Goal: Task Accomplishment & Management: Manage account settings

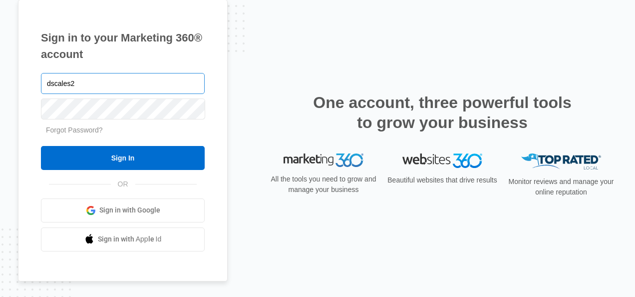
type input "dscales2"
click at [41, 146] on input "Sign In" at bounding box center [123, 158] width 164 height 24
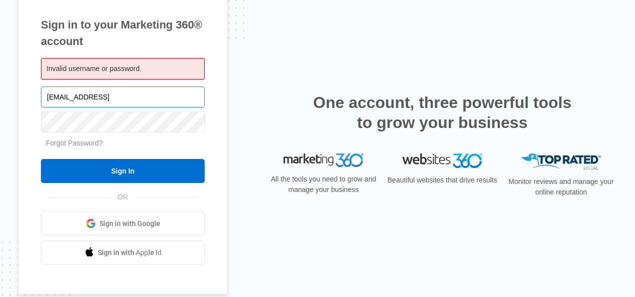
click at [151, 97] on input "dscale@otsdrugtesting.com2" at bounding box center [123, 96] width 164 height 21
type input "dscale@otsdrugtesting.com"
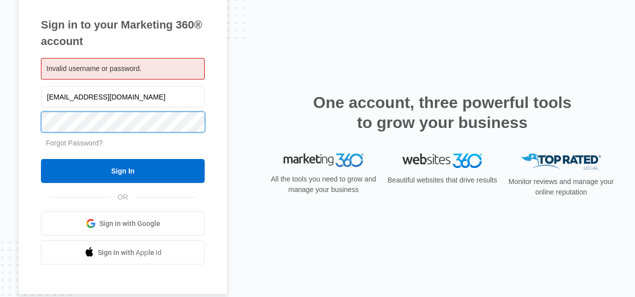
click at [41, 159] on input "Sign In" at bounding box center [123, 171] width 164 height 24
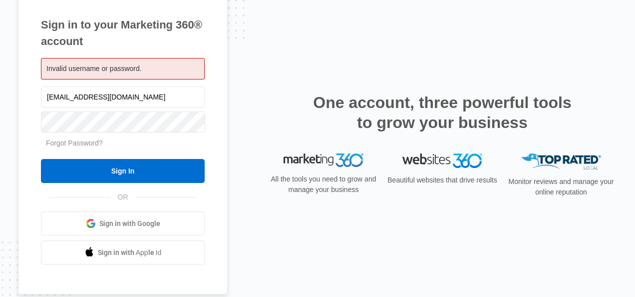
type input "dscale@otsdrugtesting.com"
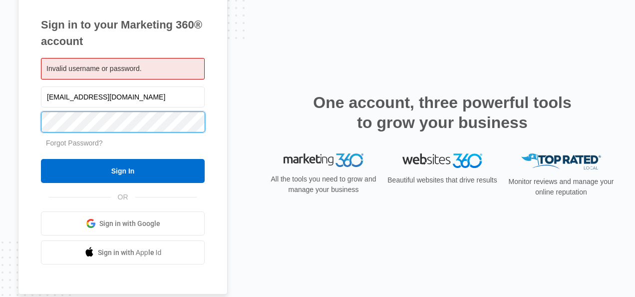
click at [41, 159] on input "Sign In" at bounding box center [123, 171] width 164 height 24
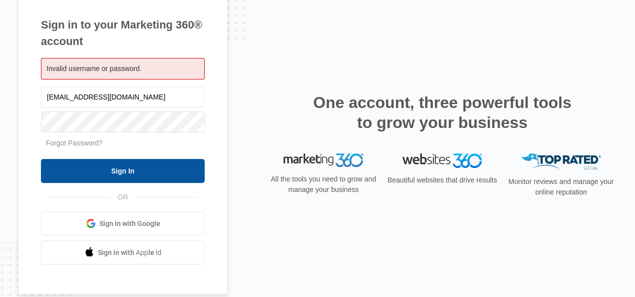
click at [160, 172] on input "Sign In" at bounding box center [123, 171] width 164 height 24
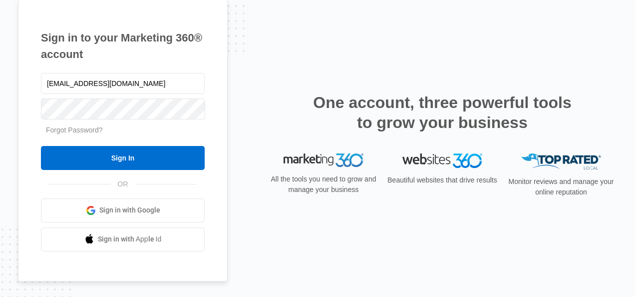
type input "dscales@otsdrugtesting.com"
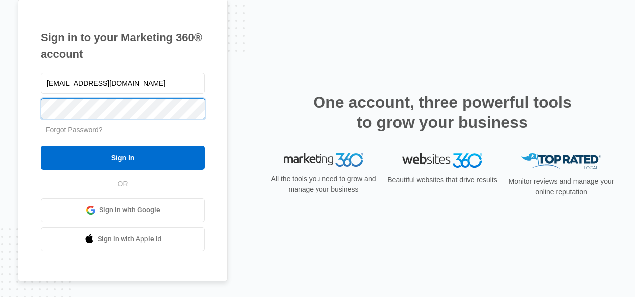
click at [41, 146] on input "Sign In" at bounding box center [123, 158] width 164 height 24
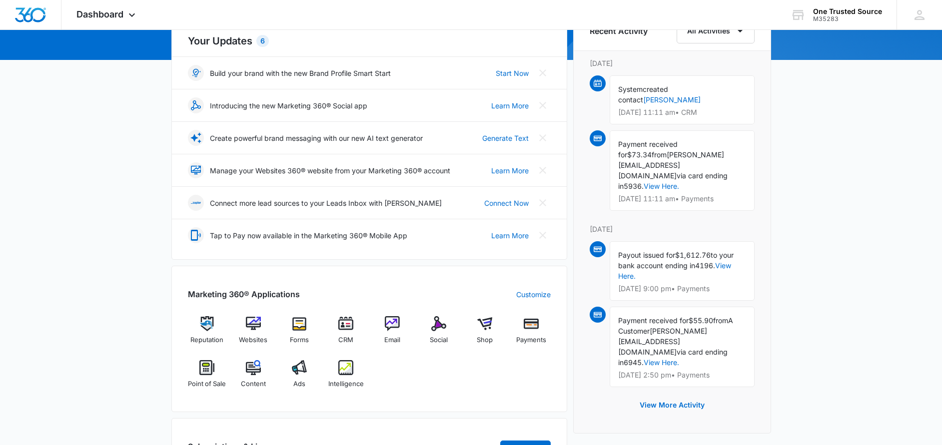
scroll to position [150, 0]
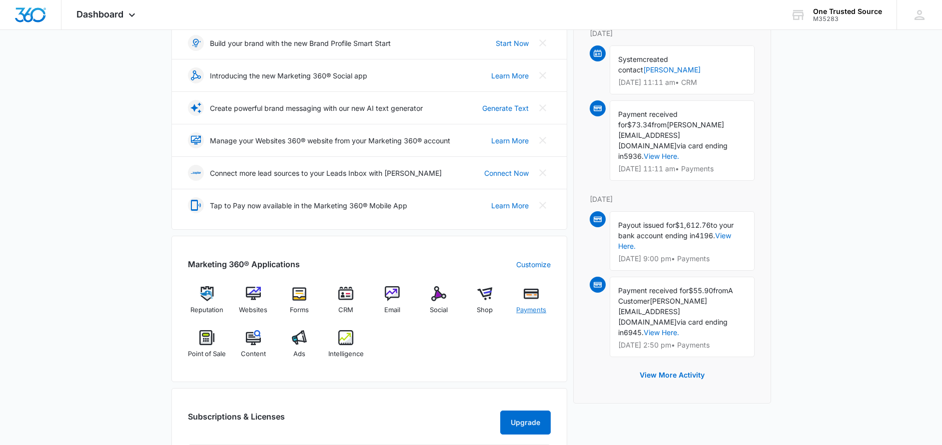
click at [534, 298] on img at bounding box center [531, 293] width 15 height 15
